Goal: Transaction & Acquisition: Purchase product/service

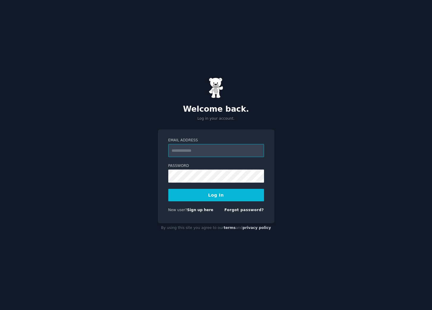
type input "**********"
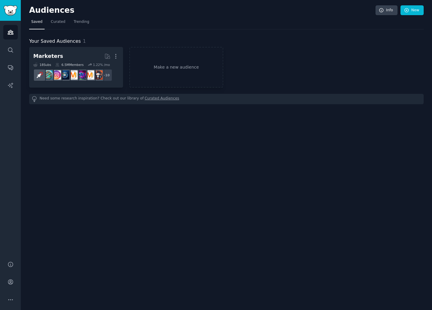
click at [0, 310] on nordpass-portal at bounding box center [0, 310] width 0 height 0
click at [11, 50] on icon "Sidebar" at bounding box center [10, 50] width 6 height 6
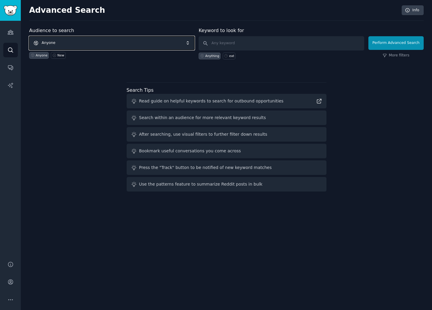
click at [97, 43] on span "Anyone" at bounding box center [111, 43] width 165 height 14
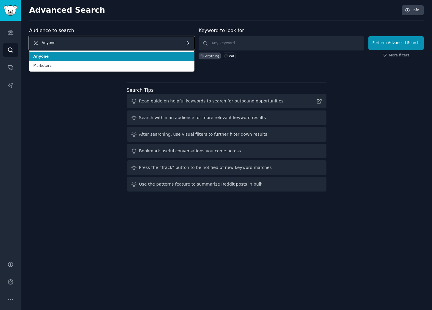
click at [97, 43] on span "Anyone" at bounding box center [111, 43] width 165 height 14
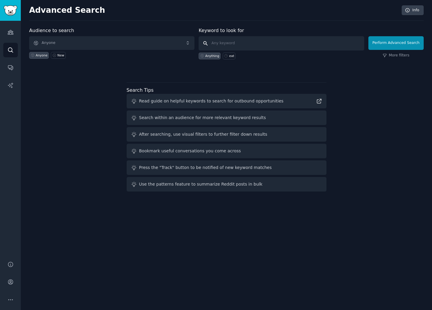
click at [222, 43] on input "text" at bounding box center [280, 43] width 165 height 14
type input "n8n real estate"
click button "Perform Advanced Search" at bounding box center [395, 43] width 55 height 14
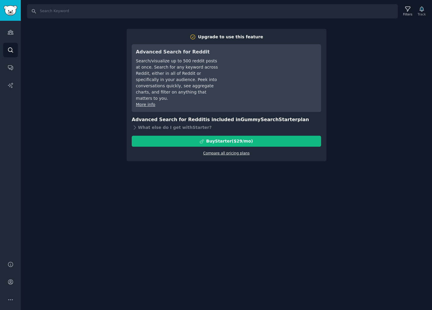
click at [218, 151] on link "Compare all pricing plans" at bounding box center [226, 153] width 46 height 4
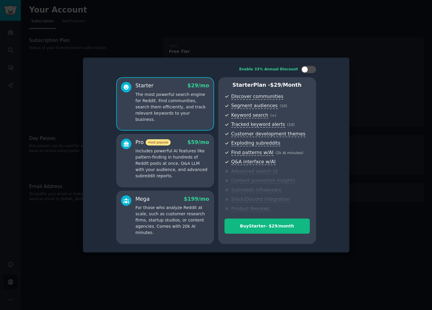
click at [159, 155] on p "Includes powerful AI features like pattern-finding in hundreds of Reddit posts …" at bounding box center [172, 163] width 74 height 31
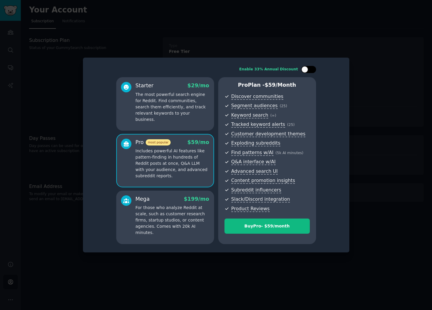
click at [308, 69] on div at bounding box center [308, 69] width 15 height 7
checkbox input "false"
click at [249, 232] on button "Buy Pro - $ 59 /month" at bounding box center [266, 226] width 85 height 15
